Goal: Find specific page/section: Find specific page/section

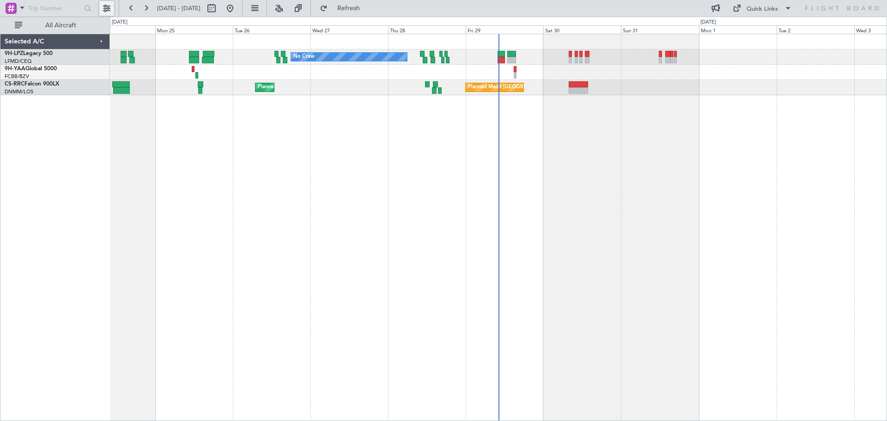
click at [108, 8] on button at bounding box center [106, 8] width 15 height 15
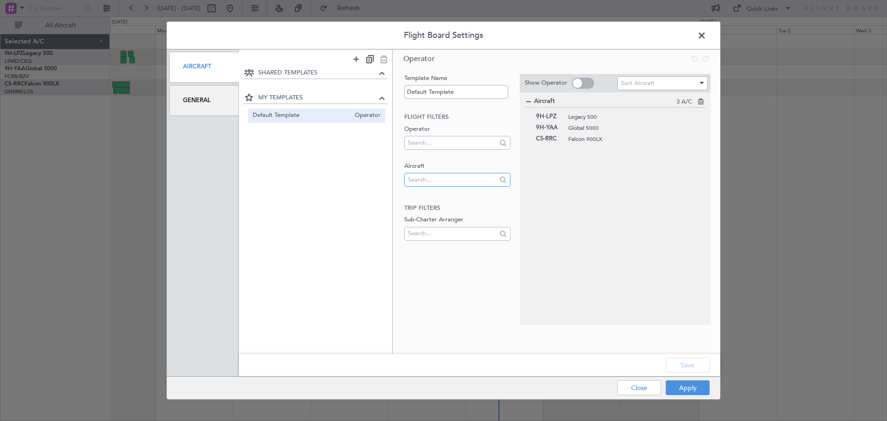
click at [443, 181] on input "text" at bounding box center [452, 180] width 88 height 14
click at [446, 198] on span "CS-DTR" at bounding box center [457, 195] width 91 height 14
click at [693, 368] on button "Save" at bounding box center [688, 365] width 44 height 15
click at [686, 394] on button "Apply" at bounding box center [688, 387] width 44 height 15
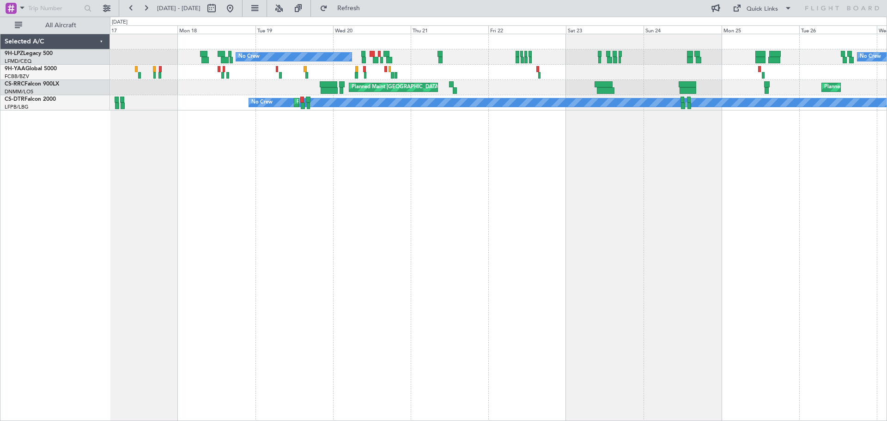
click at [882, 218] on div "No Crew No Crew No Crew Planned Maint [GEOGRAPHIC_DATA] ([GEOGRAPHIC_DATA]) Pla…" at bounding box center [498, 227] width 777 height 387
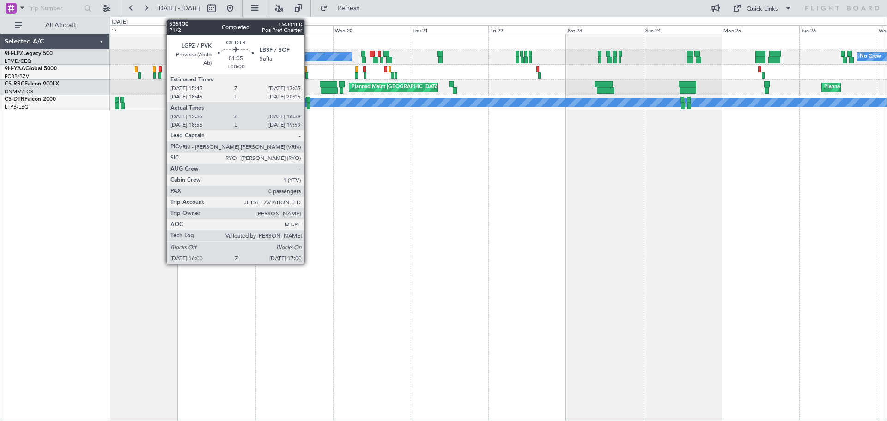
click at [309, 103] on div at bounding box center [309, 106] width 4 height 6
